Goal: Task Accomplishment & Management: Manage account settings

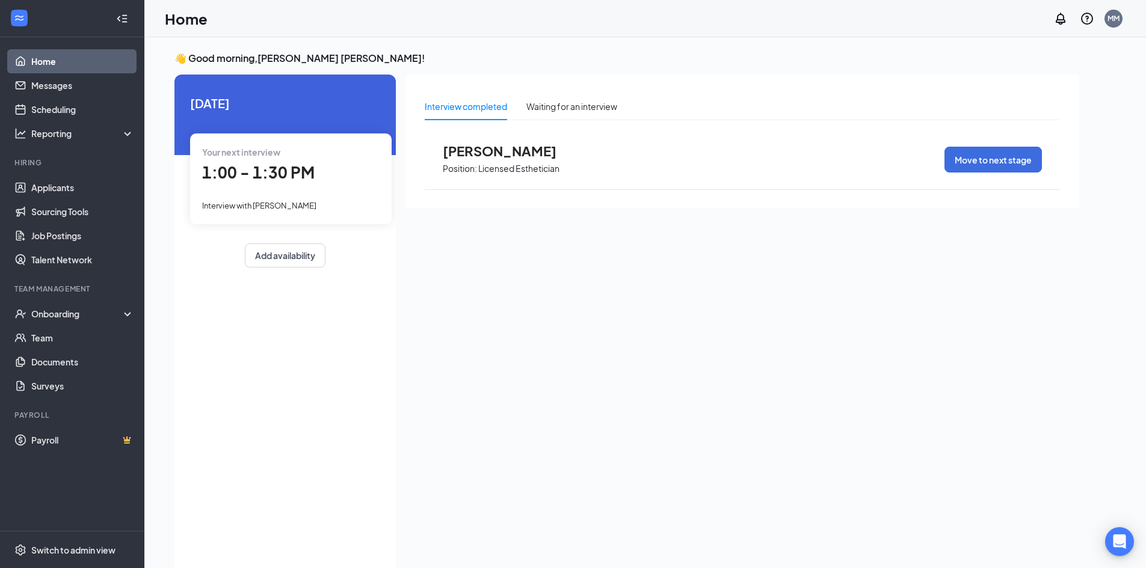
click at [303, 173] on span "1:00 - 1:30 PM" at bounding box center [258, 172] width 112 height 20
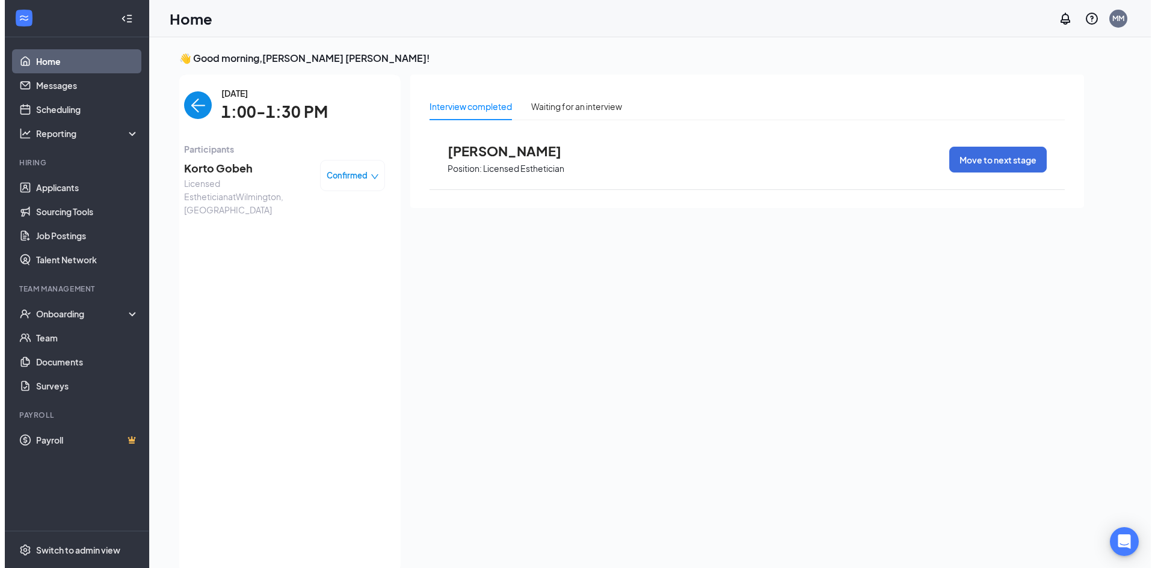
scroll to position [5, 0]
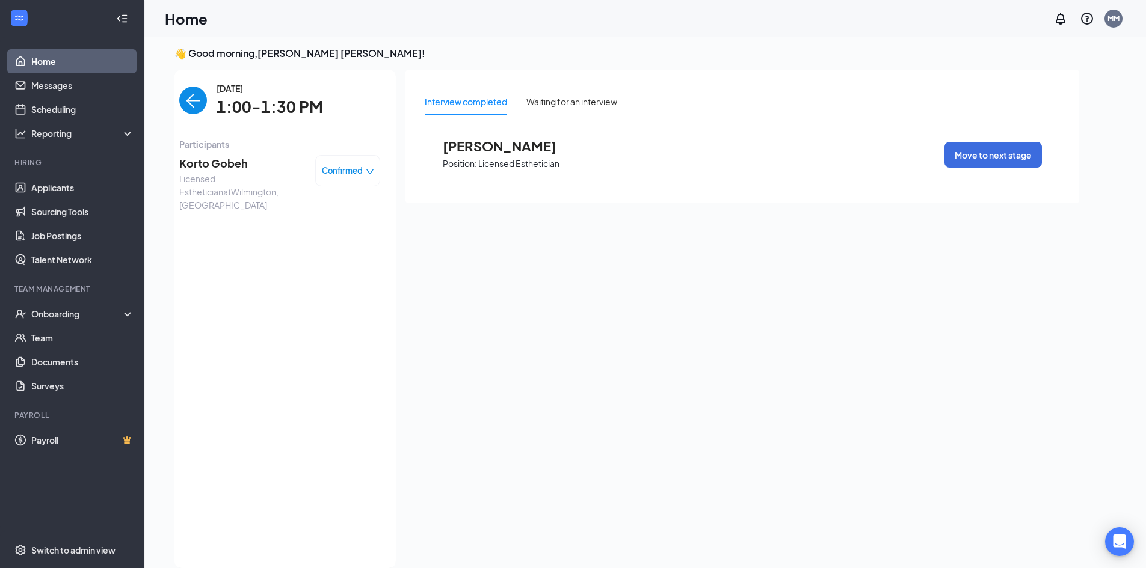
click at [244, 176] on span "Licensed Esthetician at Wilmington, DE" at bounding box center [242, 192] width 126 height 40
click at [235, 164] on span "Korto Gobeh" at bounding box center [242, 163] width 126 height 17
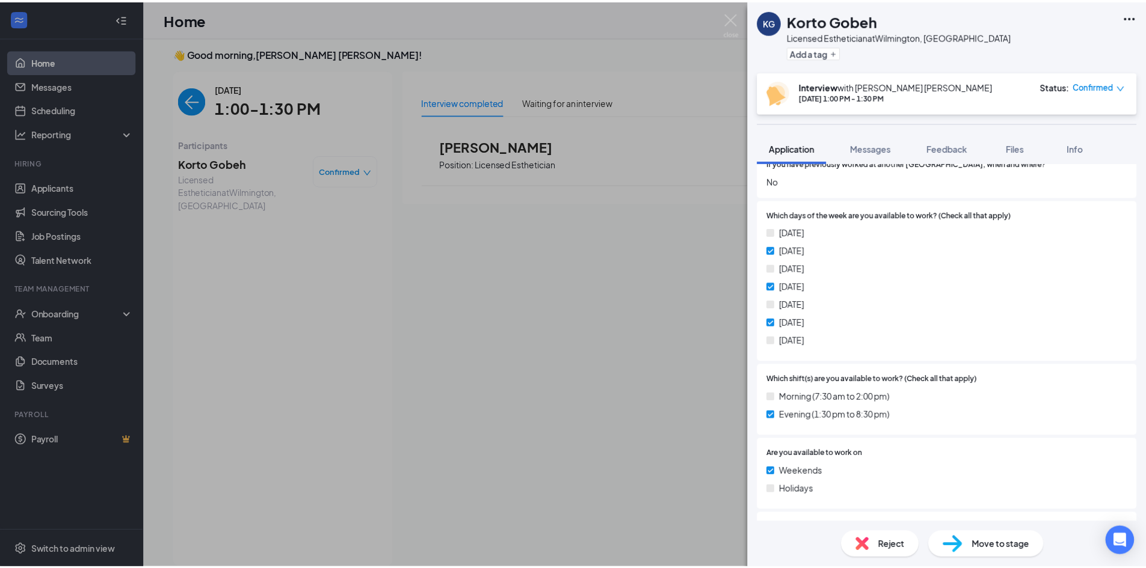
scroll to position [593, 0]
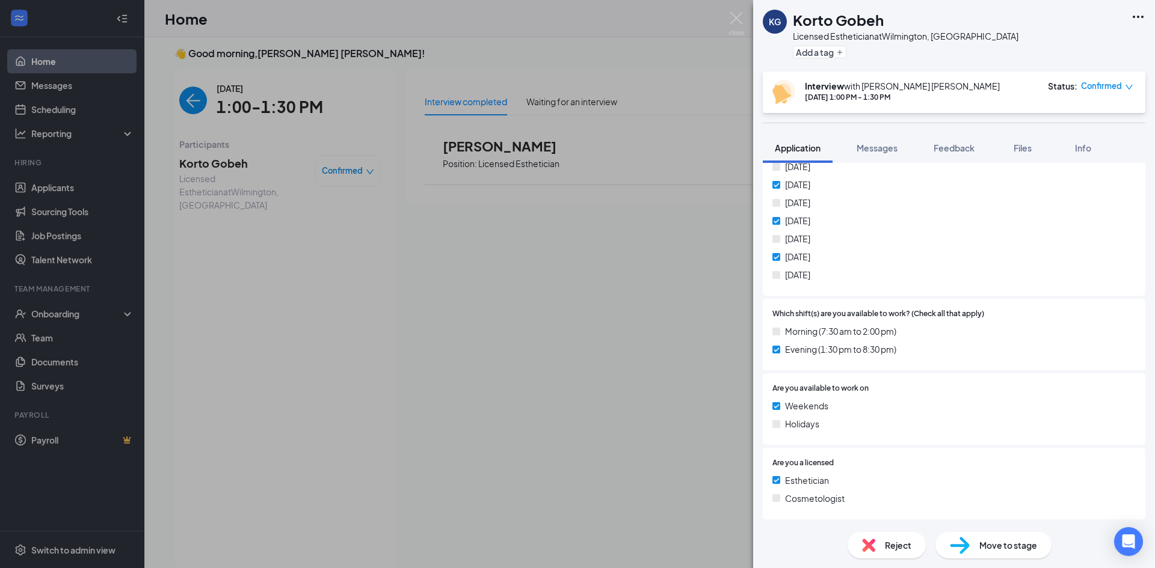
click at [694, 297] on div "KG Korto Gobeh Licensed Esthetician at Wilmington, DE Add a tag Interview with …" at bounding box center [577, 284] width 1155 height 568
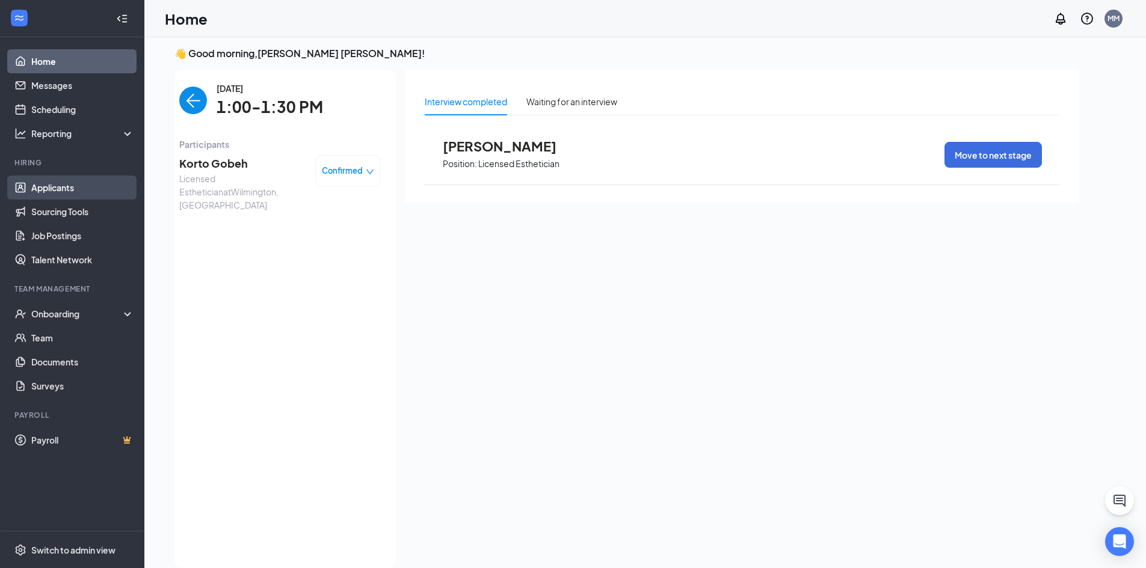
click at [69, 180] on link "Applicants" at bounding box center [82, 188] width 103 height 24
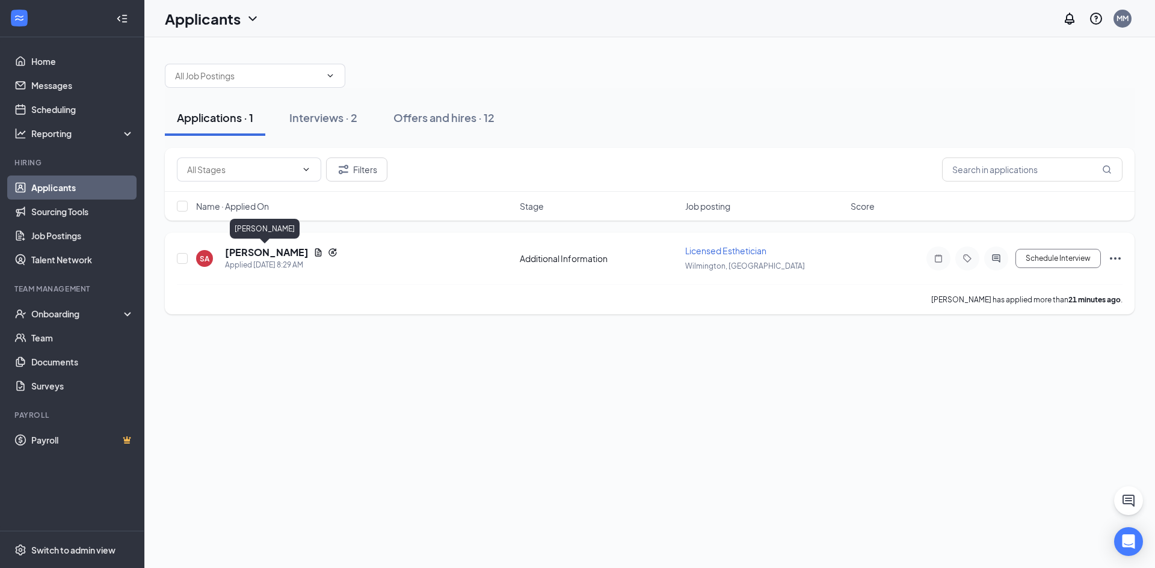
click at [256, 256] on h5 "[PERSON_NAME]" at bounding box center [267, 252] width 84 height 13
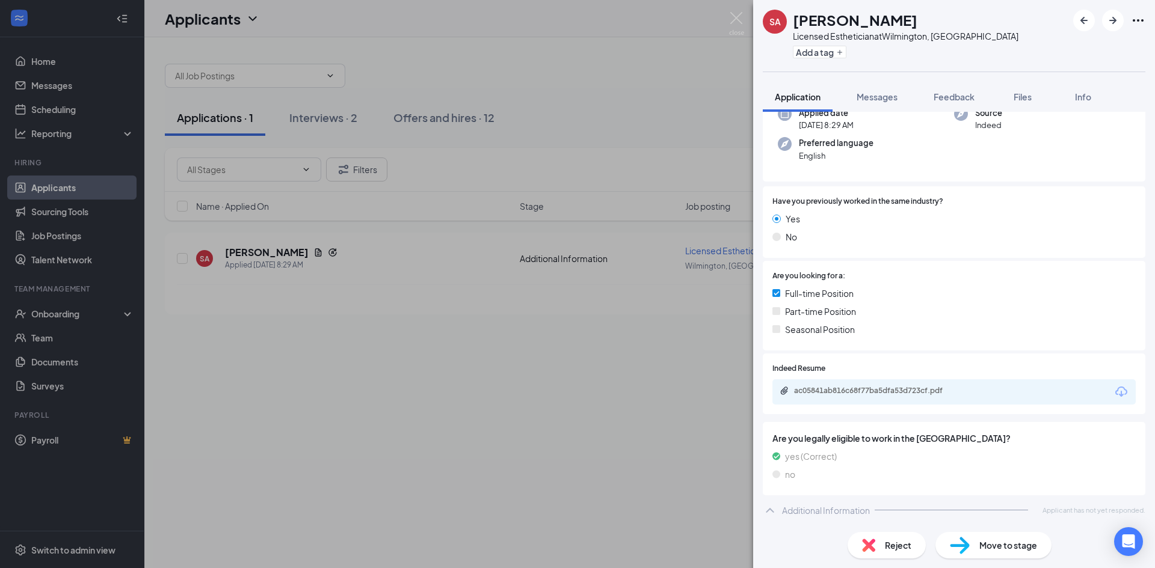
click at [1027, 550] on span "Move to stage" at bounding box center [1008, 545] width 58 height 13
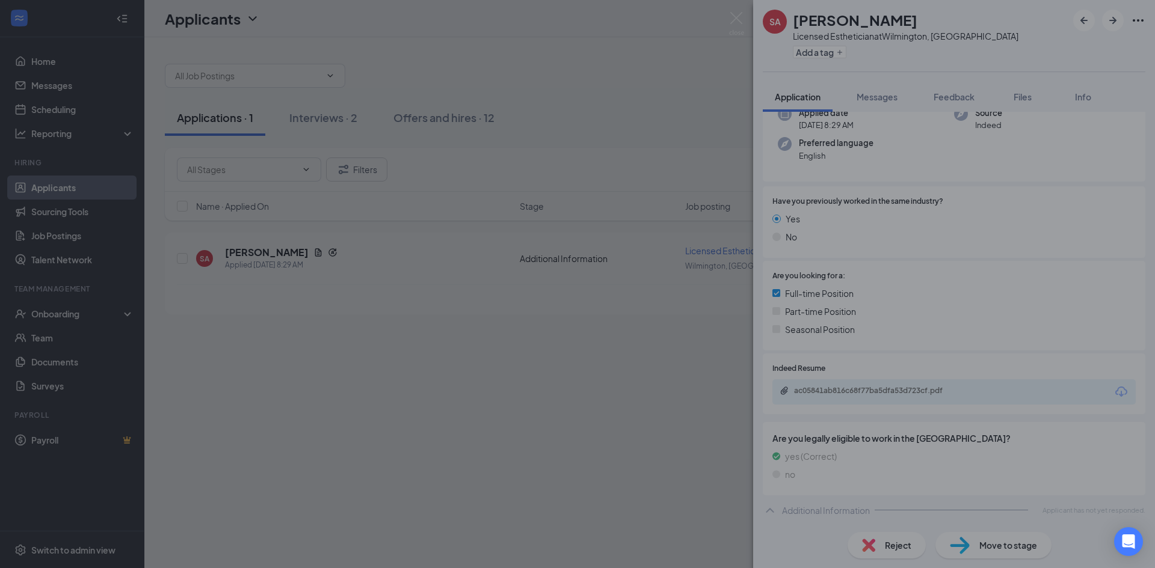
scroll to position [131, 0]
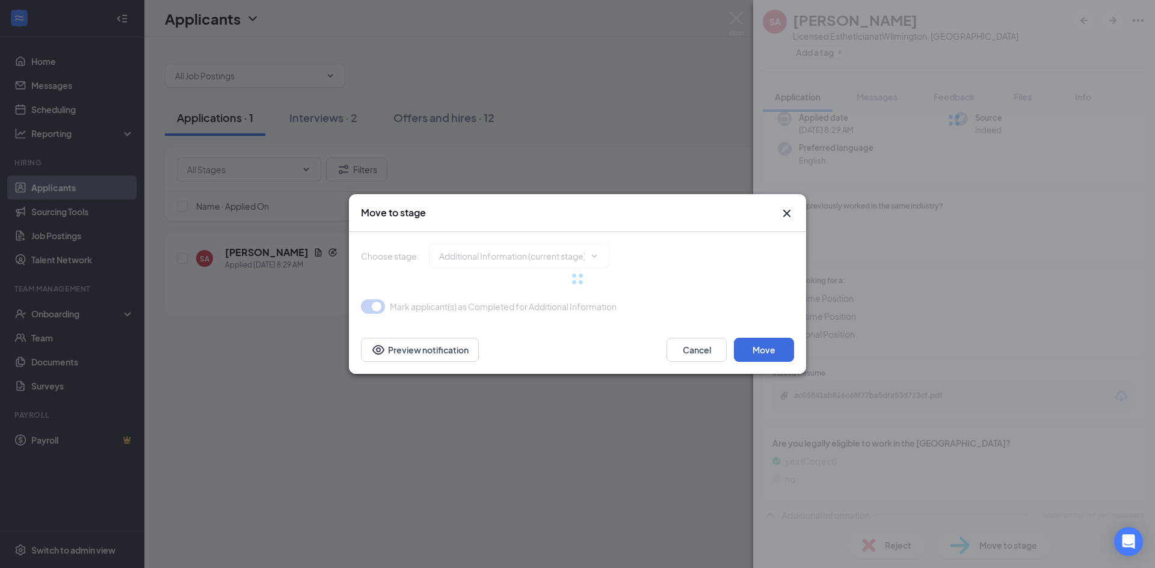
type input "Application Complete (next stage)"
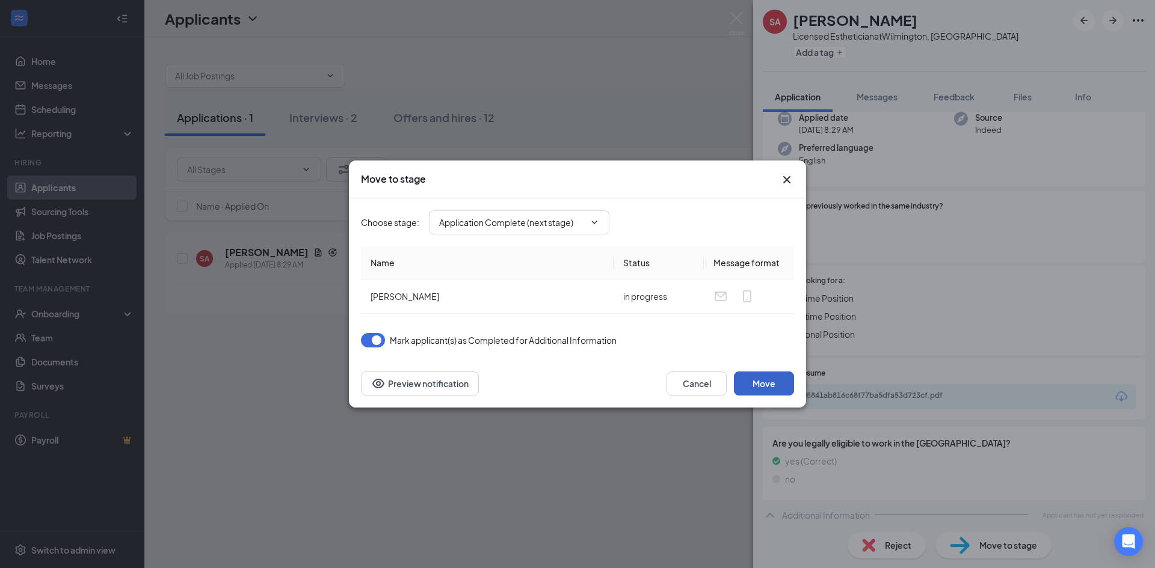
click at [771, 377] on button "Move" at bounding box center [764, 384] width 60 height 24
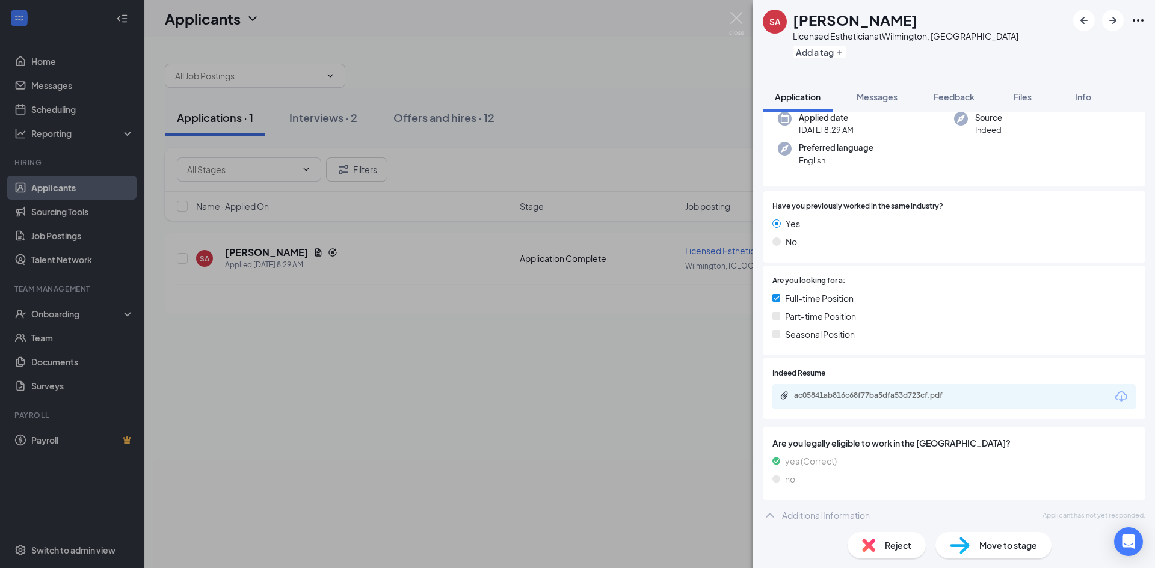
click at [858, 390] on div "ac05841ab816c68f77ba5dfa53d723cf.pdf" at bounding box center [953, 396] width 363 height 25
click at [853, 393] on div "ac05841ab816c68f77ba5dfa53d723cf.pdf" at bounding box center [878, 396] width 168 height 10
drag, startPoint x: 743, startPoint y: 11, endPoint x: 735, endPoint y: 20, distance: 12.3
click at [744, 11] on div "SA Scarlett Abreu Licensed Esthetician at Wilmington, DE Add a tag Application …" at bounding box center [577, 284] width 1155 height 568
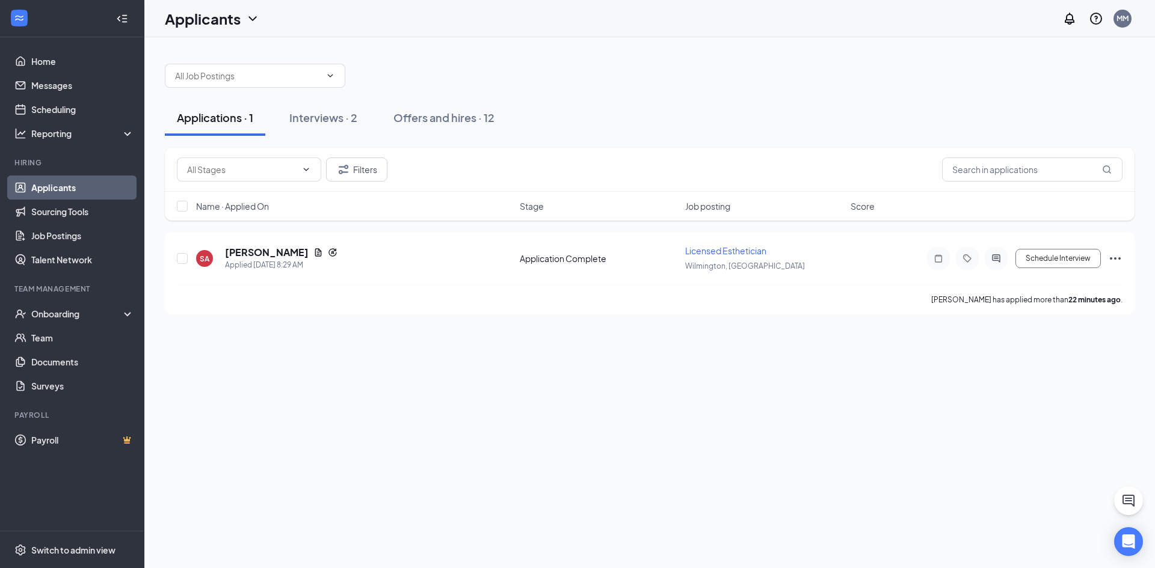
click at [730, 28] on div "Applicants MM" at bounding box center [649, 18] width 1011 height 37
click at [419, 80] on div at bounding box center [650, 70] width 970 height 36
click at [1059, 255] on button "Schedule Interview" at bounding box center [1057, 258] width 85 height 19
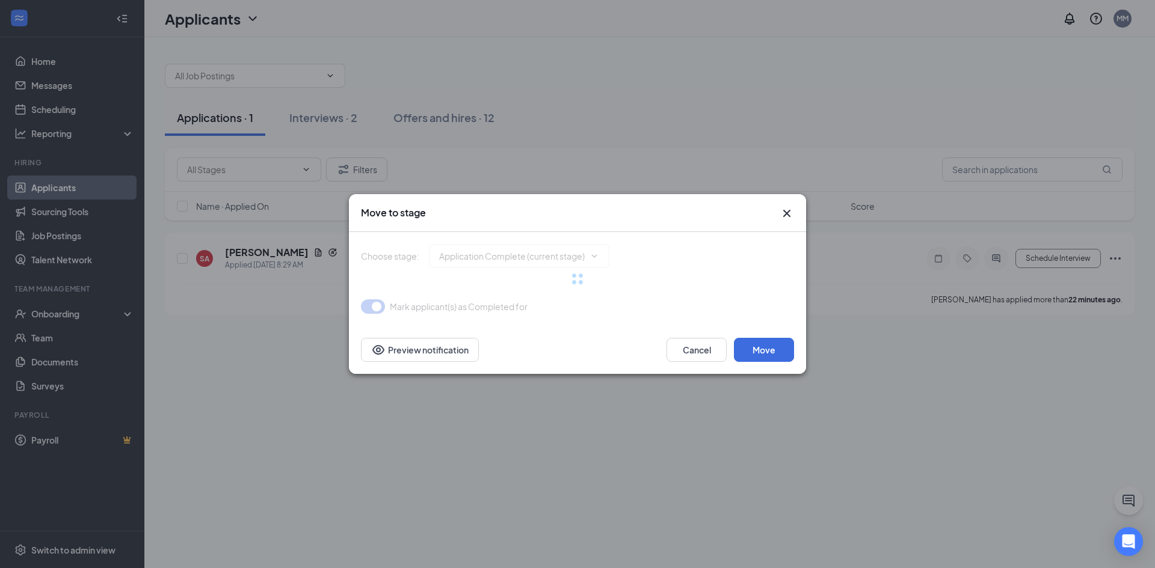
type input "Interview (next stage)"
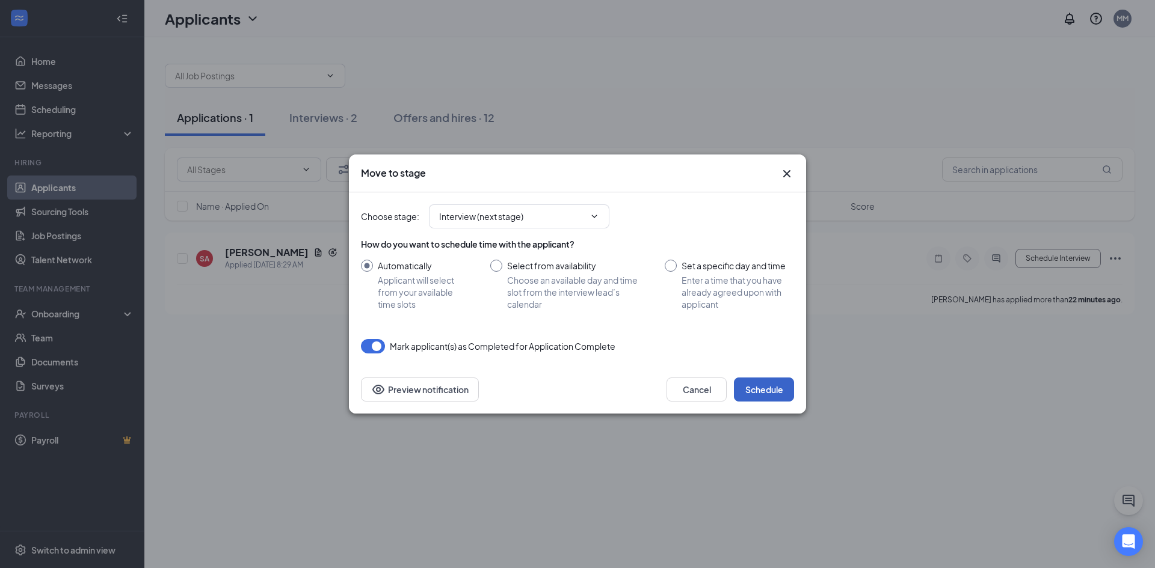
click at [750, 390] on button "Schedule" at bounding box center [764, 390] width 60 height 24
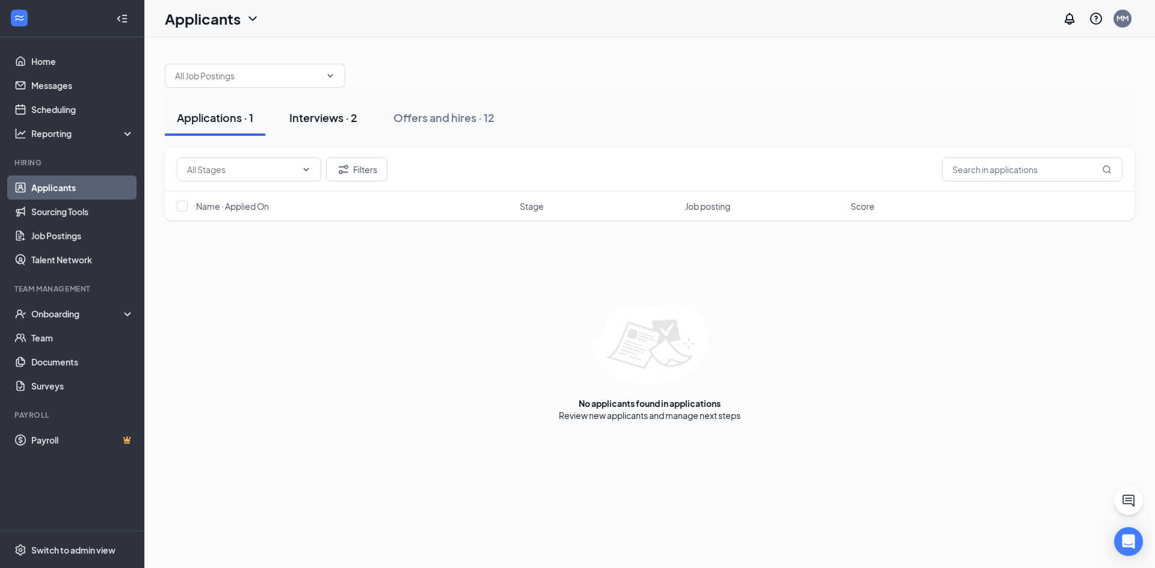
click at [342, 124] on div "Interviews · 2" at bounding box center [323, 117] width 68 height 15
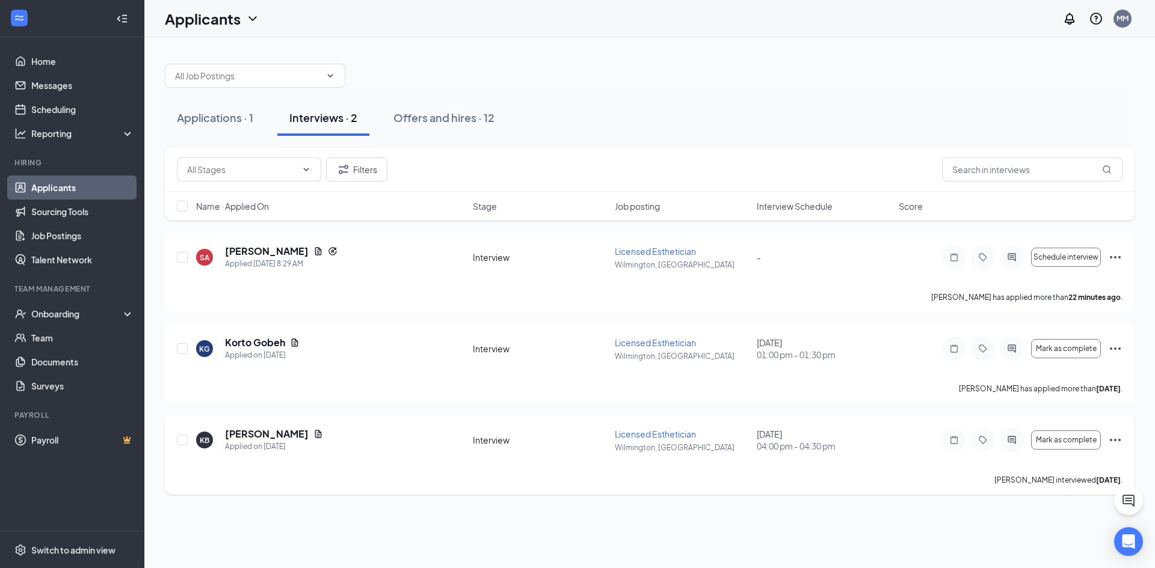
click at [1113, 439] on icon "Ellipses" at bounding box center [1115, 440] width 14 height 14
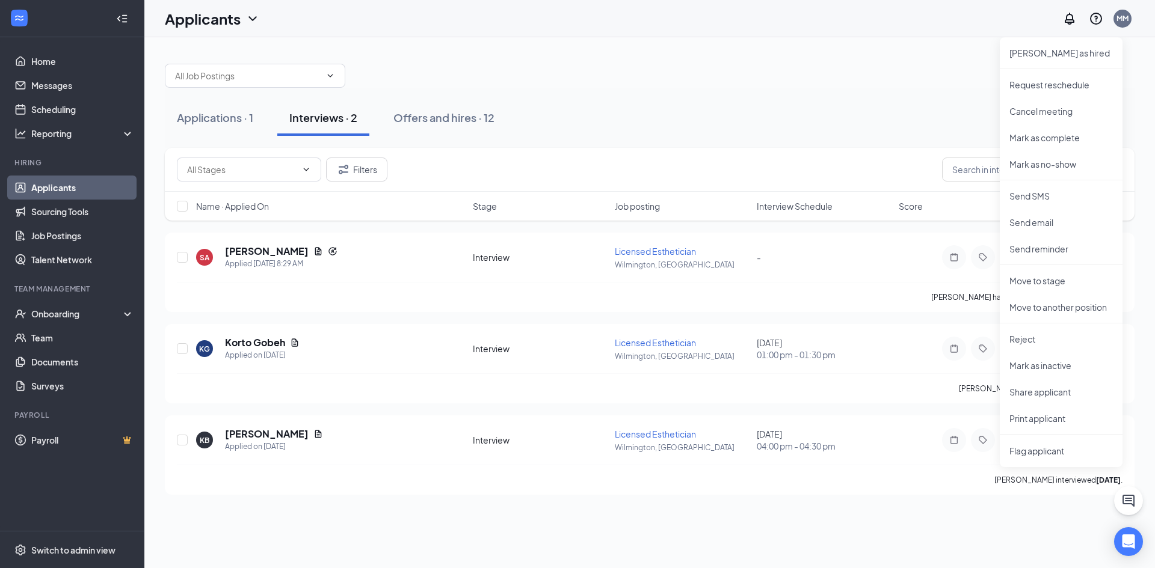
click at [841, 95] on div "Applications · 1 Interviews · 2 Offers and hires · 12" at bounding box center [650, 118] width 970 height 60
